Goal: Check status

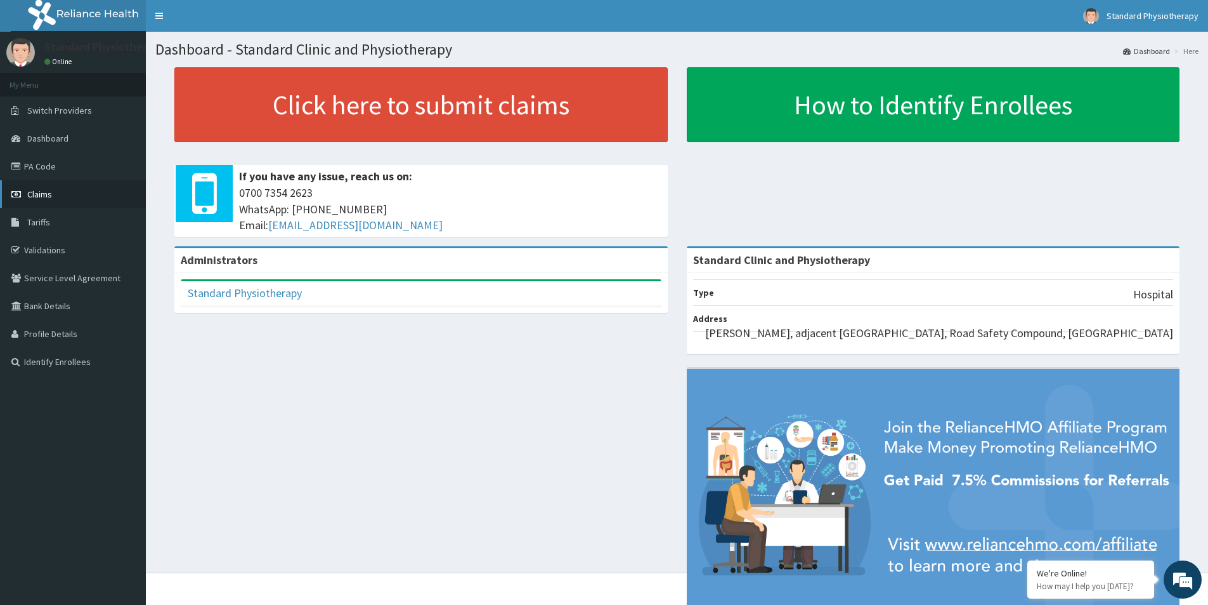
click at [34, 191] on span "Claims" at bounding box center [39, 193] width 25 height 11
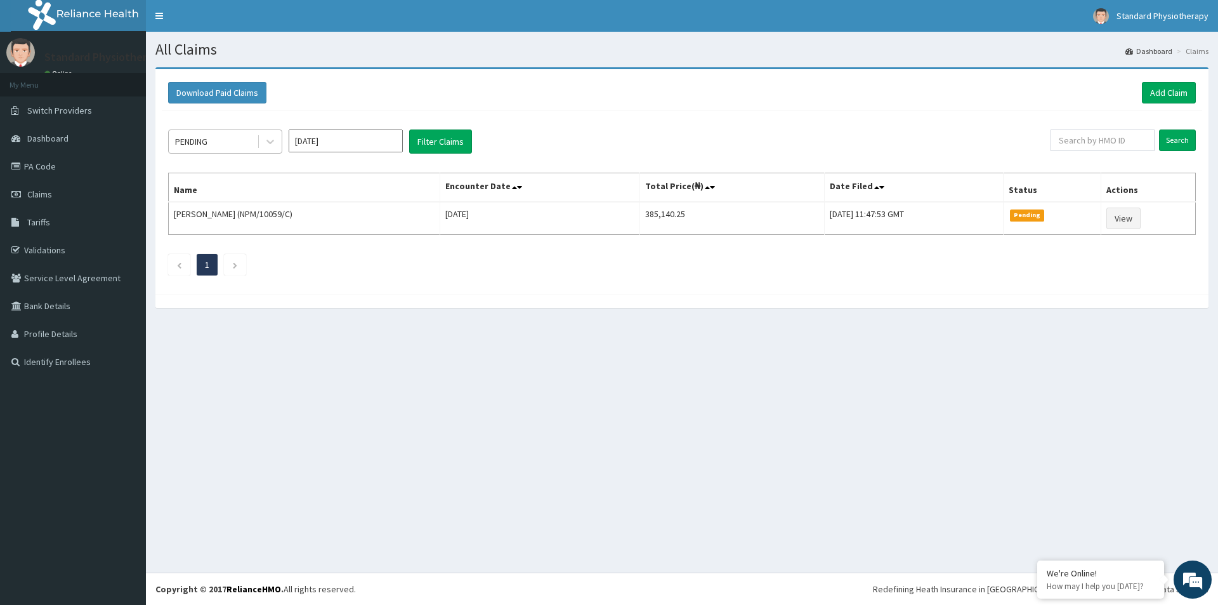
click at [232, 142] on div "PENDING" at bounding box center [213, 141] width 88 height 20
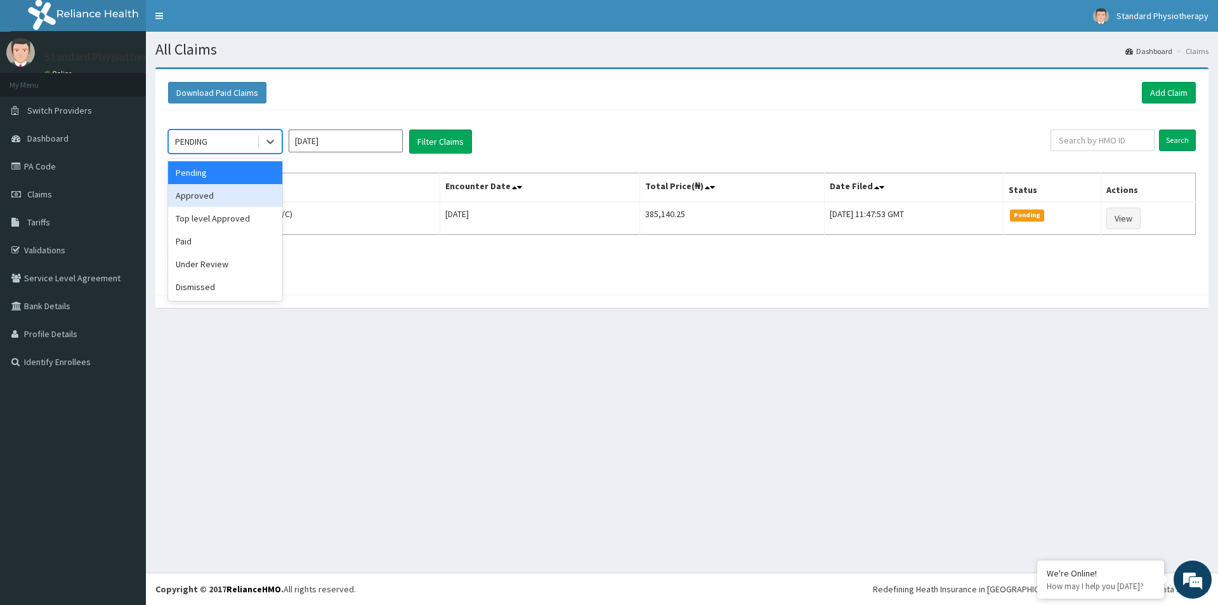
click at [220, 192] on div "Approved" at bounding box center [225, 195] width 114 height 23
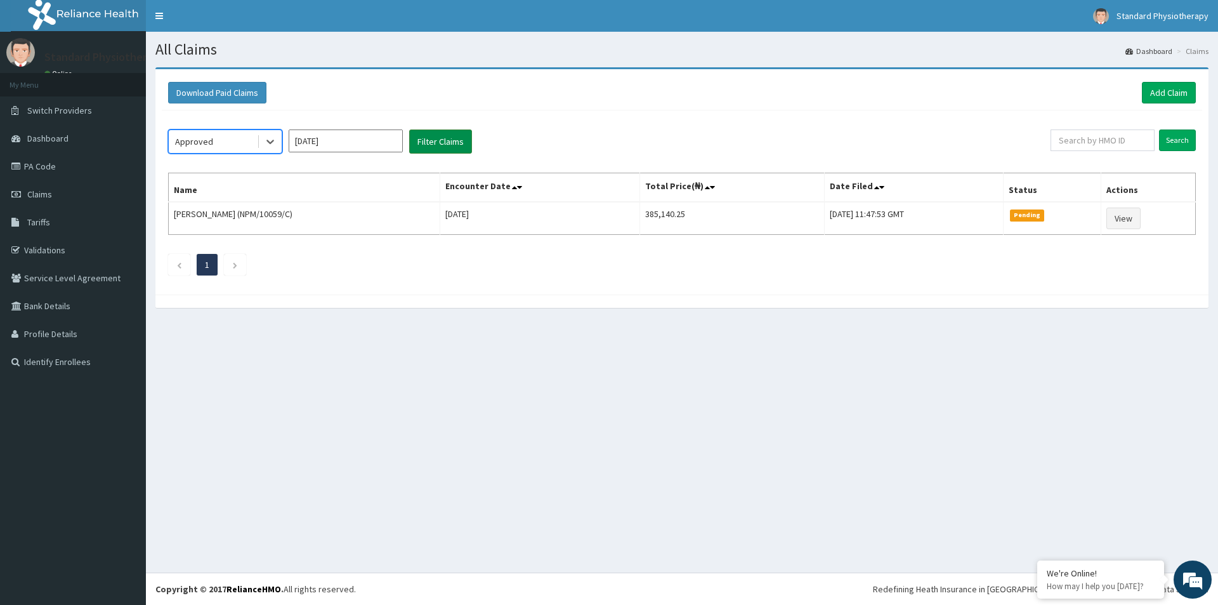
click at [425, 138] on button "Filter Claims" at bounding box center [440, 141] width 63 height 24
click at [216, 144] on div "Approved" at bounding box center [213, 141] width 88 height 20
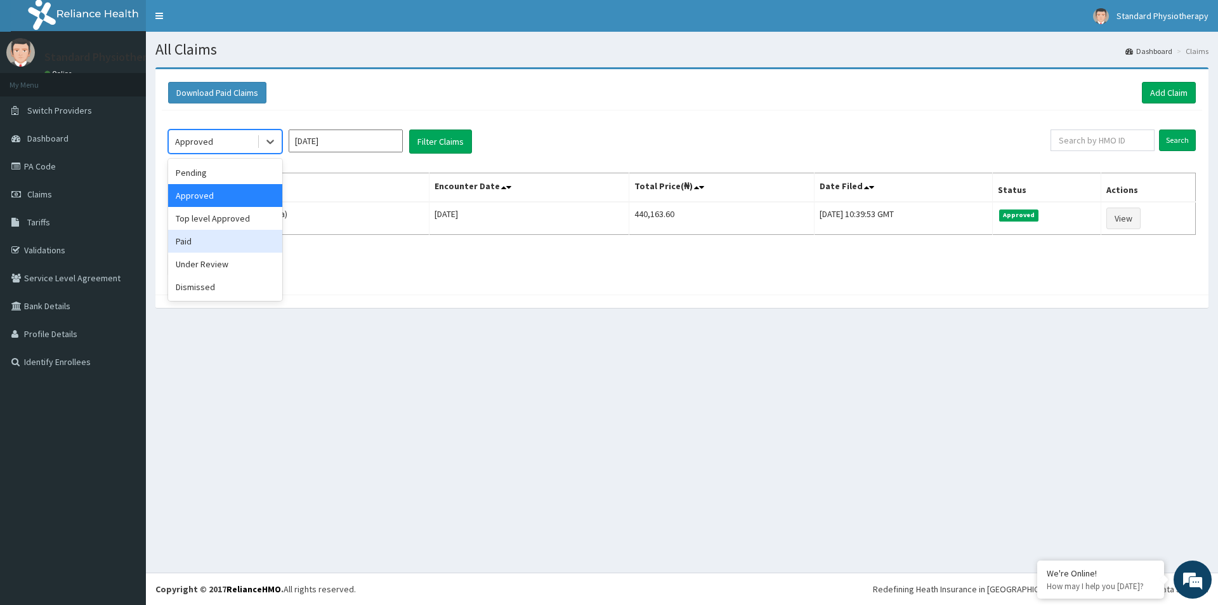
click at [197, 237] on div "Paid" at bounding box center [225, 241] width 114 height 23
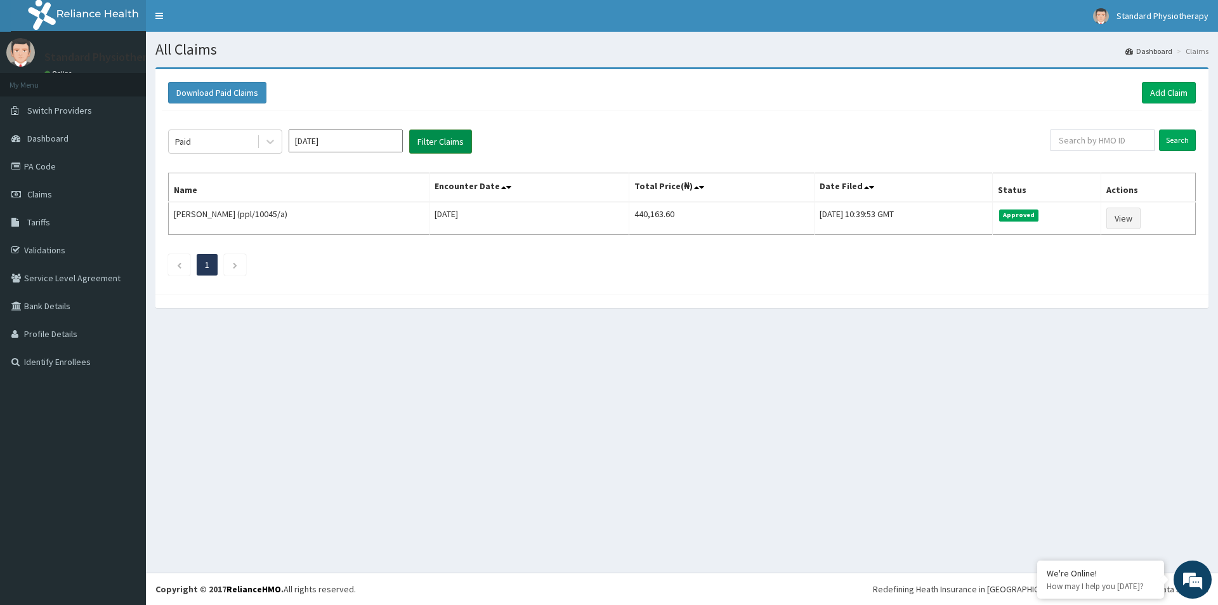
click at [439, 141] on button "Filter Claims" at bounding box center [440, 141] width 63 height 24
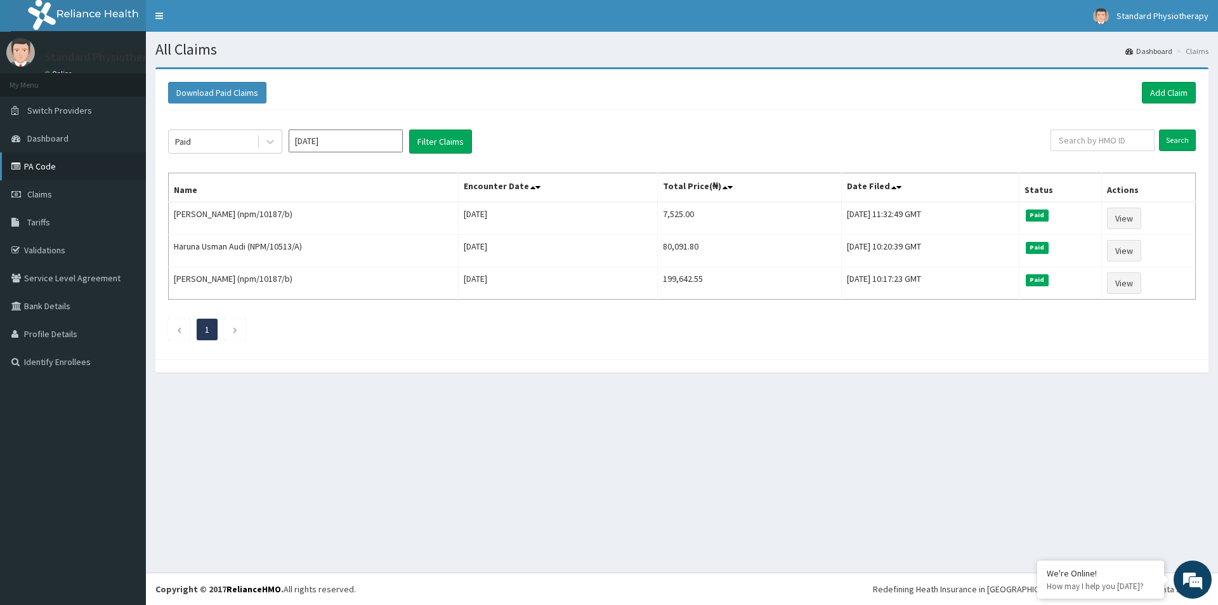
click at [30, 168] on link "PA Code" at bounding box center [73, 166] width 146 height 28
